Goal: Task Accomplishment & Management: Manage account settings

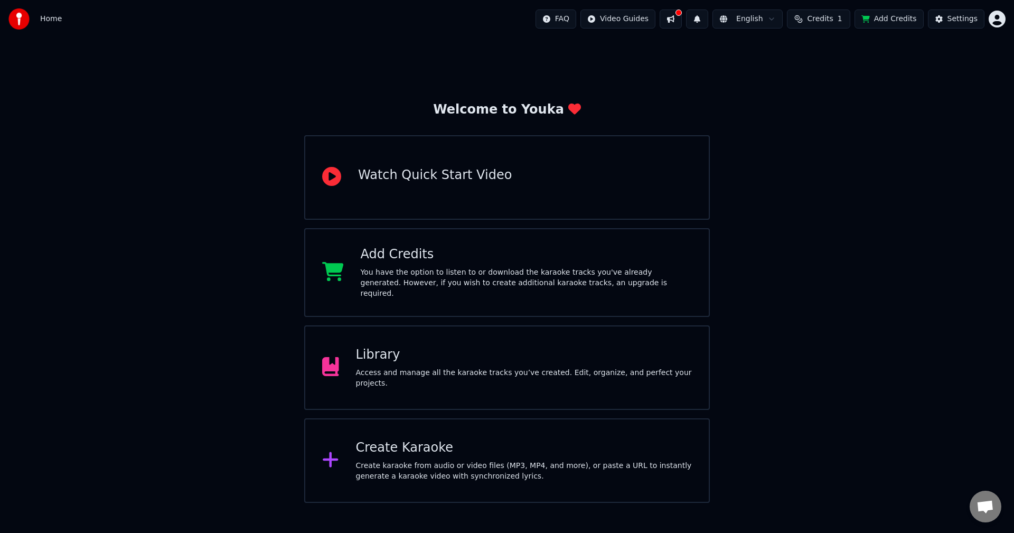
click at [819, 22] on span "Credits" at bounding box center [820, 19] width 26 height 11
click at [805, 65] on td "1" at bounding box center [805, 70] width 48 height 19
click at [819, 100] on button "Refresh" at bounding box center [825, 97] width 54 height 19
click at [816, 101] on div "Refresh" at bounding box center [825, 97] width 67 height 19
click at [775, 69] on td "15" at bounding box center [765, 70] width 30 height 19
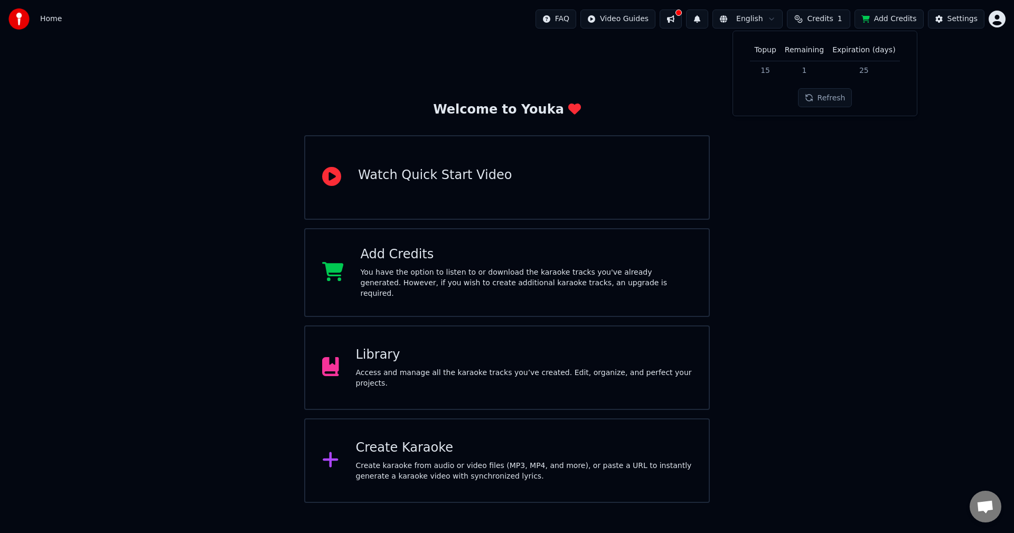
click at [775, 69] on td "15" at bounding box center [765, 70] width 30 height 19
click at [814, 98] on button "Refresh" at bounding box center [825, 97] width 54 height 19
click at [923, 78] on div "Welcome to Youka Watch Quick Start Video Add Credits You have the option to lis…" at bounding box center [507, 270] width 1014 height 465
click at [995, 24] on html "Home FAQ Video Guides English Credits 1 Add Credits Settings Welcome to Youka W…" at bounding box center [507, 251] width 1014 height 503
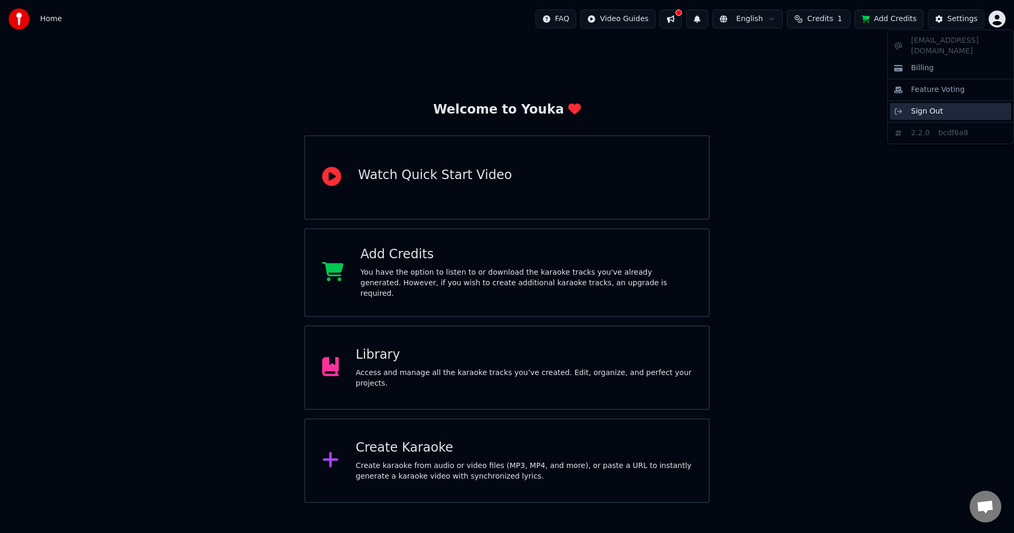
click at [932, 106] on span "Sign Out" at bounding box center [927, 111] width 32 height 11
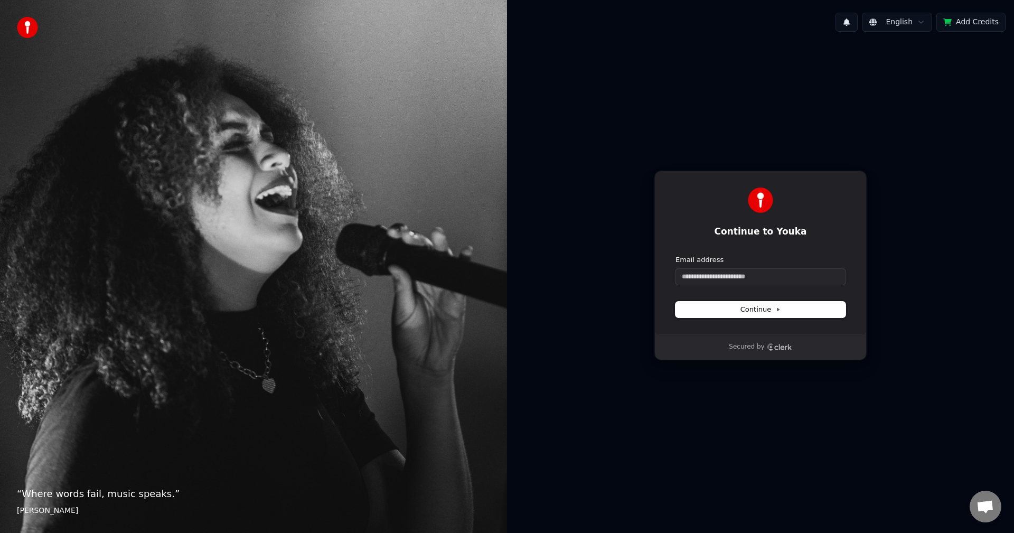
click at [744, 306] on span "Continue" at bounding box center [761, 310] width 40 height 10
click at [729, 279] on input "Email address" at bounding box center [761, 277] width 170 height 16
click at [676, 255] on button "submit" at bounding box center [676, 255] width 0 height 0
type input "**********"
